Goal: Task Accomplishment & Management: Manage account settings

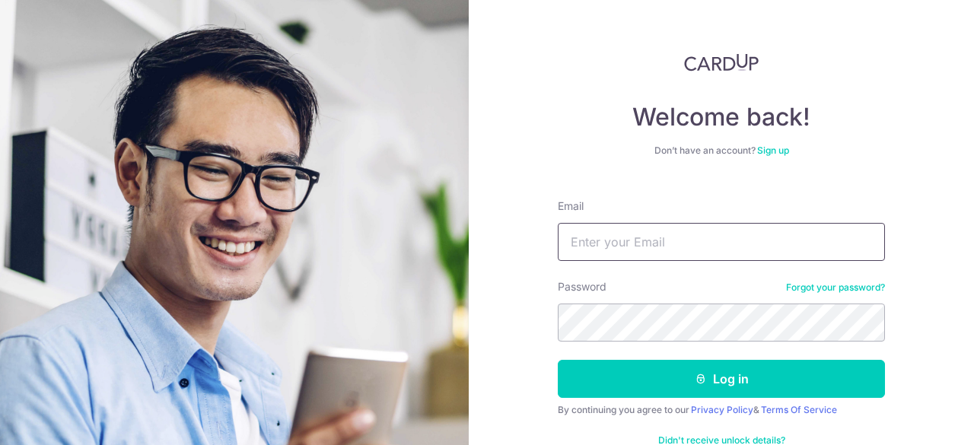
click at [814, 249] on input "Email" at bounding box center [721, 242] width 327 height 38
type input "chong.minjian@gmail.com"
click at [728, 302] on div "Password Forgot your password?" at bounding box center [721, 310] width 327 height 62
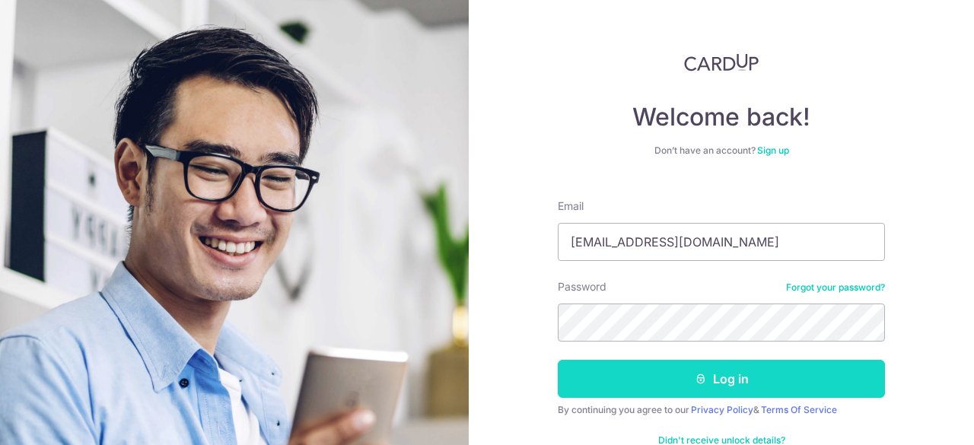
click at [726, 380] on button "Log in" at bounding box center [721, 379] width 327 height 38
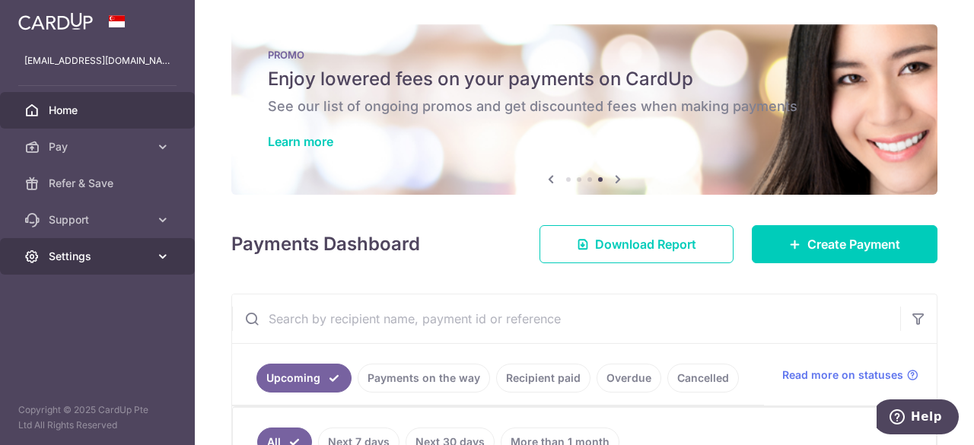
click at [64, 252] on span "Settings" at bounding box center [99, 256] width 100 height 15
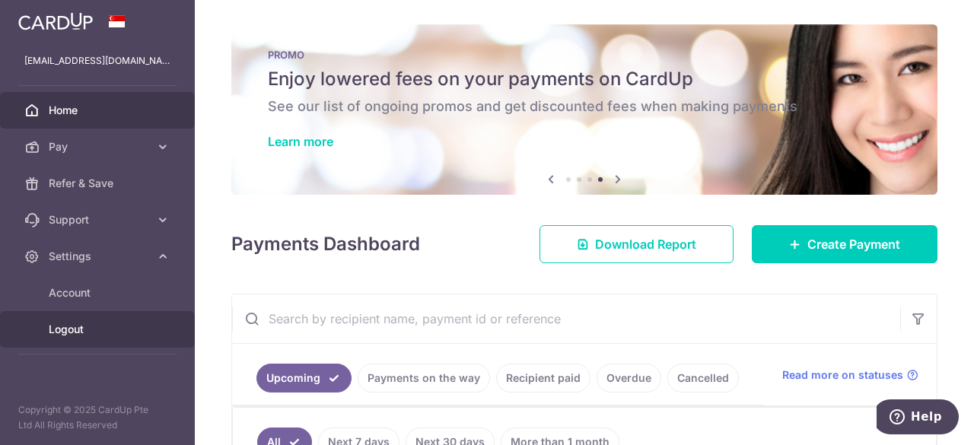
click at [75, 326] on span "Logout" at bounding box center [99, 329] width 100 height 15
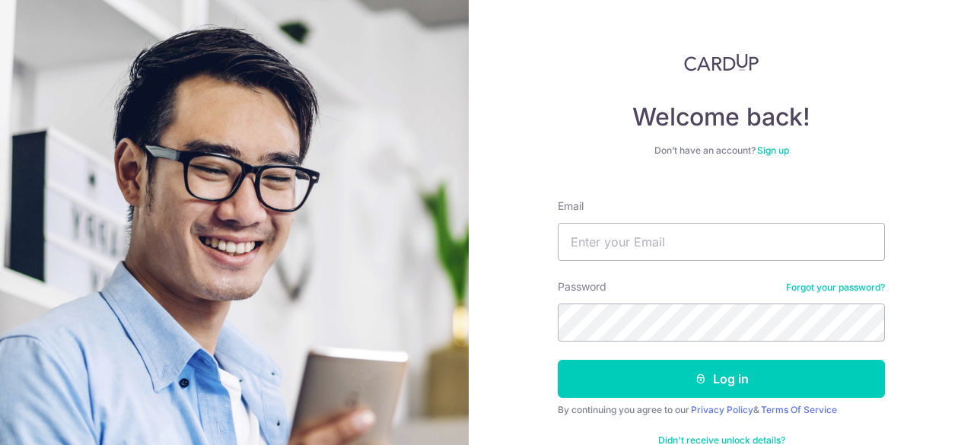
click at [708, 126] on h4 "Welcome back!" at bounding box center [721, 117] width 327 height 30
